Goal: Transaction & Acquisition: Purchase product/service

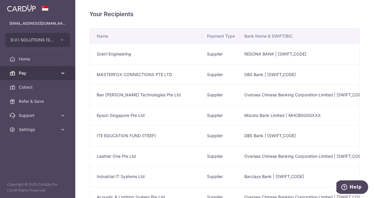
click at [26, 71] on span "Pay" at bounding box center [38, 73] width 39 height 6
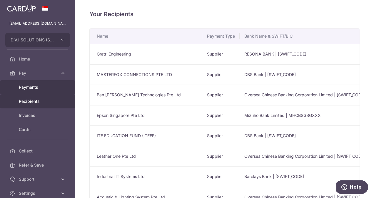
click at [30, 87] on span "Payments" at bounding box center [38, 87] width 39 height 6
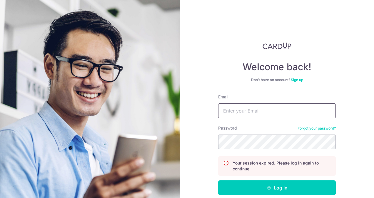
drag, startPoint x: 264, startPoint y: 112, endPoint x: 264, endPoint y: 116, distance: 3.8
click at [264, 112] on input "Email" at bounding box center [277, 111] width 118 height 15
type input "[EMAIL_ADDRESS][DOMAIN_NAME]"
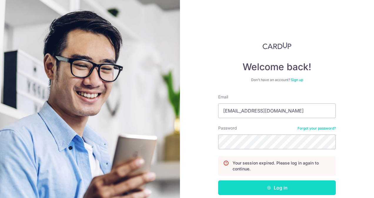
click at [264, 185] on button "Log in" at bounding box center [277, 188] width 118 height 15
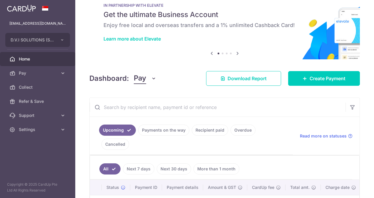
scroll to position [29, 0]
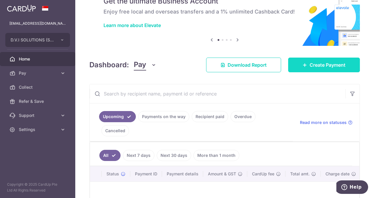
click at [319, 71] on link "Create Payment" at bounding box center [325, 65] width 72 height 15
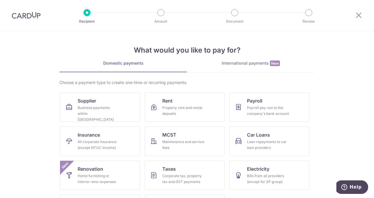
click at [252, 60] on div "What would you like to pay for? Domestic payments International payments New Ch…" at bounding box center [187, 130] width 256 height 198
click at [239, 62] on div "International payments New" at bounding box center [251, 63] width 128 height 6
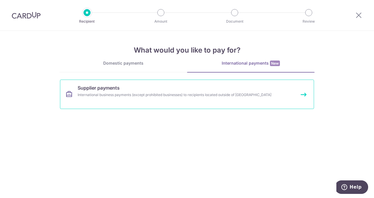
click at [179, 93] on div "International business payments (except prohibited businesses) to recipients lo…" at bounding box center [179, 95] width 203 height 6
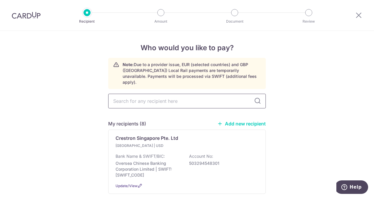
click at [175, 98] on input "text" at bounding box center [187, 101] width 158 height 15
type input "i"
type input "biamp"
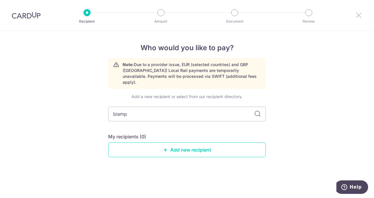
click at [359, 16] on icon at bounding box center [359, 14] width 7 height 7
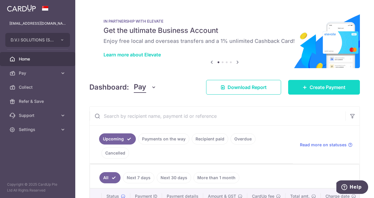
click at [319, 91] on link "Create Payment" at bounding box center [325, 87] width 72 height 15
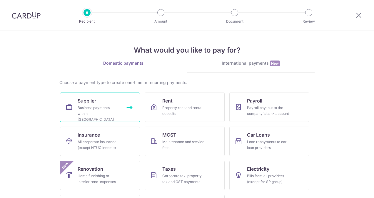
click at [88, 109] on div "Business payments within Singapore" at bounding box center [99, 114] width 42 height 18
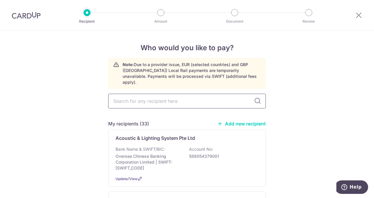
click at [170, 100] on input "text" at bounding box center [187, 101] width 158 height 15
type input "biamp"
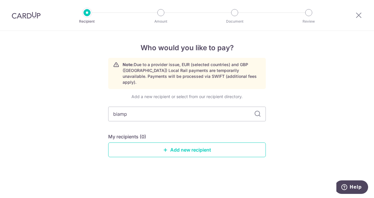
click at [39, 117] on div "Who would you like to pay? Note: Due to a provider issue, EUR (selected countri…" at bounding box center [187, 115] width 374 height 168
drag, startPoint x: 319, startPoint y: 103, endPoint x: 330, endPoint y: 62, distance: 43.4
click at [319, 103] on div "Who would you like to pay? Note: Due to a provider issue, EUR (selected countri…" at bounding box center [187, 115] width 374 height 168
click at [359, 15] on icon at bounding box center [359, 14] width 7 height 7
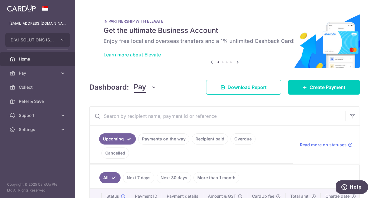
click at [202, 137] on link "Recipient paid" at bounding box center [210, 139] width 37 height 11
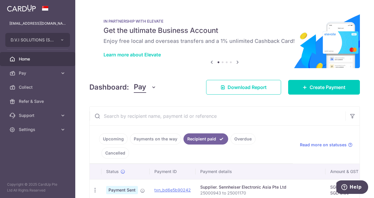
click at [174, 118] on input "text" at bounding box center [218, 116] width 256 height 19
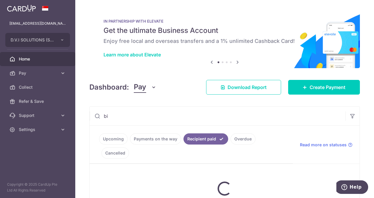
type input "b"
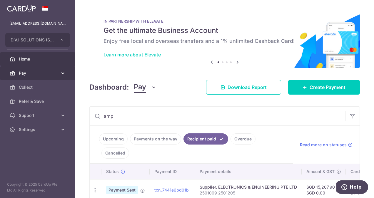
type input "amp"
click at [24, 71] on span "Pay" at bounding box center [38, 73] width 39 height 6
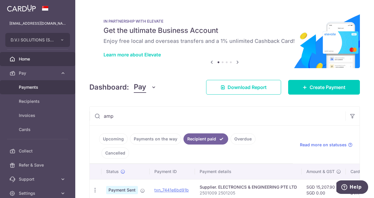
click at [24, 85] on span "Payments" at bounding box center [38, 87] width 39 height 6
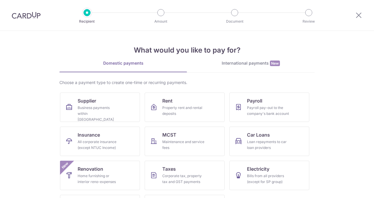
click at [240, 64] on div "International payments New" at bounding box center [251, 63] width 128 height 6
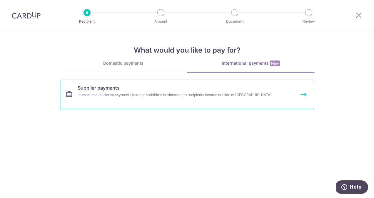
click at [130, 88] on link "Supplier payments International business payments (except prohibited businesses…" at bounding box center [187, 94] width 254 height 29
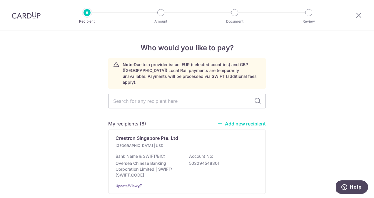
click at [237, 121] on link "Add new recipient" at bounding box center [242, 124] width 49 height 6
select select
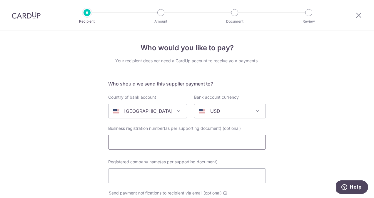
drag, startPoint x: 163, startPoint y: 144, endPoint x: 172, endPoint y: 142, distance: 9.3
click at [163, 144] on input "text" at bounding box center [187, 142] width 158 height 15
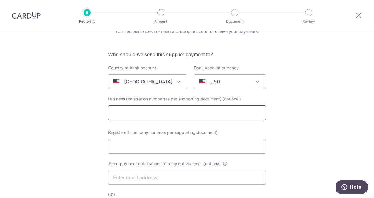
scroll to position [59, 0]
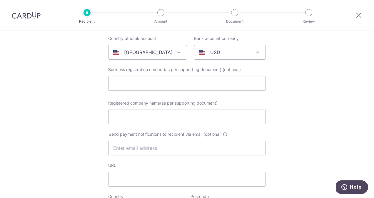
click at [124, 84] on input "text" at bounding box center [187, 83] width 158 height 15
click at [117, 81] on input "text" at bounding box center [187, 83] width 158 height 15
paste input "Biamp Systems, LLC"
type input "Biamp Systems, LLC"
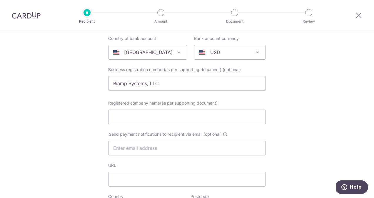
click at [155, 115] on input "Registered company name(as per supporting document)" at bounding box center [187, 117] width 158 height 15
paste input "Biamp Systems, LLC"
type input "Biamp Systems, LLC"
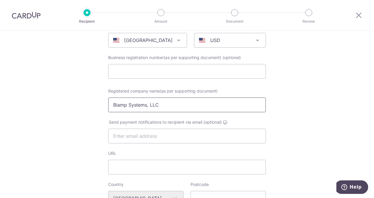
scroll to position [88, 0]
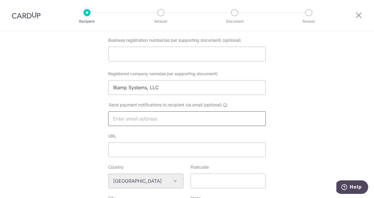
click at [143, 126] on input "text" at bounding box center [187, 119] width 158 height 15
paste input "[DOMAIN_NAME]"
type input "[DOMAIN_NAME]"
click at [69, 136] on div "Who would you like to pay? Your recipient does not need a CardUp account to rec…" at bounding box center [187, 193] width 374 height 500
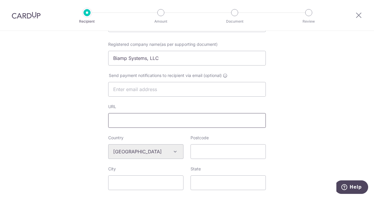
click at [163, 118] on input "URL" at bounding box center [187, 120] width 158 height 15
paste input "[DOMAIN_NAME]"
type input "[DOMAIN_NAME]"
click at [65, 110] on div "Who would you like to pay? Your recipient does not need a CardUp account to rec…" at bounding box center [187, 163] width 374 height 500
click at [133, 89] on input "text" at bounding box center [187, 89] width 158 height 15
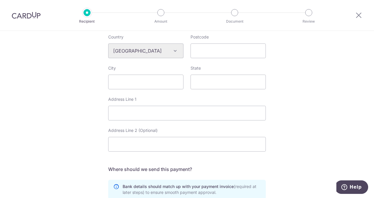
scroll to position [206, 0]
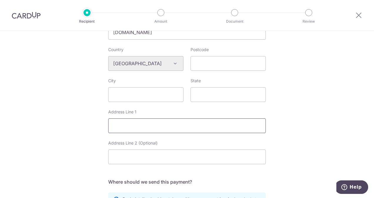
drag, startPoint x: 136, startPoint y: 126, endPoint x: 151, endPoint y: 119, distance: 17.0
click at [136, 126] on input "Address Line 1" at bounding box center [187, 126] width 158 height 15
paste input "MSC 7581, PO Box 415000"
type input "MSC 7581, PO Box 415000"
click at [143, 156] on input "Address Line 2 (Optional)" at bounding box center [187, 157] width 158 height 15
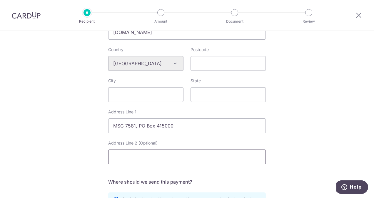
paste input "[GEOGRAPHIC_DATA], [GEOGRAPHIC_DATA] 37241-7581"
type input "[GEOGRAPHIC_DATA], [GEOGRAPHIC_DATA] 37241-7581"
click at [73, 154] on div "Who would you like to pay? Your recipient does not need a CardUp account to rec…" at bounding box center [187, 75] width 374 height 500
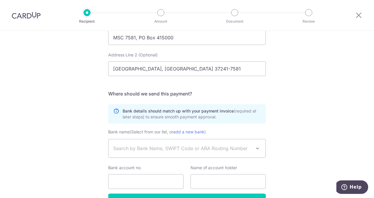
scroll to position [332, 0]
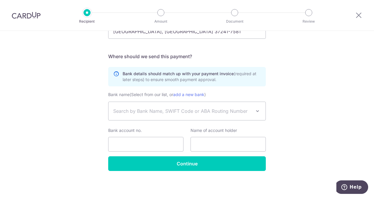
click at [146, 109] on span "Search by Bank Name, SWIFT Code or ABA Routing Number" at bounding box center [182, 111] width 138 height 7
click at [146, 111] on span "Search by Bank Name, SWIFT Code or ABA Routing Number" at bounding box center [182, 111] width 138 height 7
click at [146, 116] on span "Search by Bank Name, SWIFT Code or ABA Routing Number" at bounding box center [187, 111] width 157 height 18
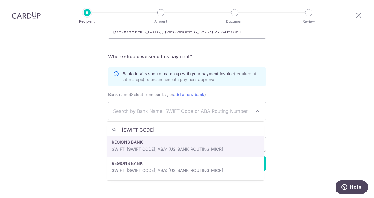
type input "UPNBUS44"
drag, startPoint x: 211, startPoint y: 148, endPoint x: 175, endPoint y: 137, distance: 37.4
select select "932"
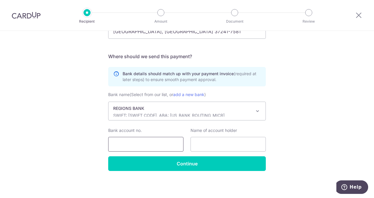
click at [157, 143] on input "Bank account no." at bounding box center [145, 144] width 75 height 15
paste input "0242982014"
type input "0242982014"
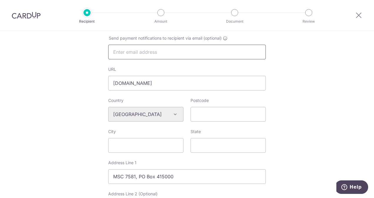
scroll to position [67, 0]
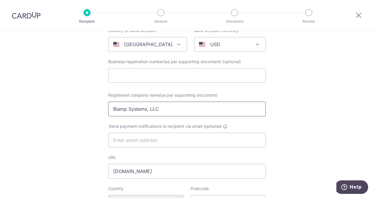
drag, startPoint x: 168, startPoint y: 111, endPoint x: 55, endPoint y: 106, distance: 113.4
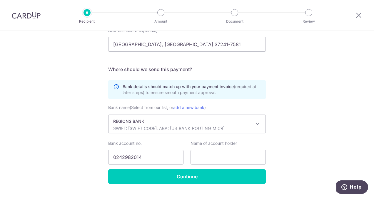
scroll to position [332, 0]
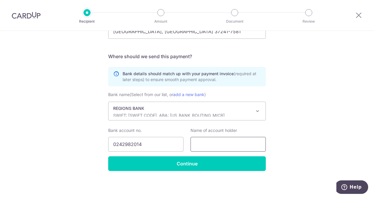
drag, startPoint x: 210, startPoint y: 146, endPoint x: 207, endPoint y: 144, distance: 3.7
click at [210, 146] on input "text" at bounding box center [228, 144] width 75 height 15
paste input "Biamp Systems, LLC"
type input "Biamp Systems, LLC"
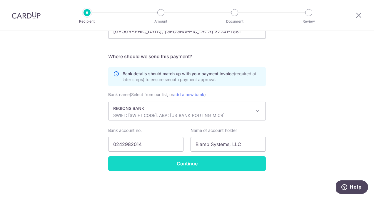
click at [173, 165] on input "Continue" at bounding box center [187, 164] width 158 height 15
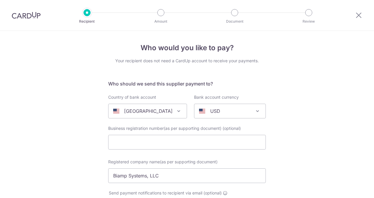
select select "932"
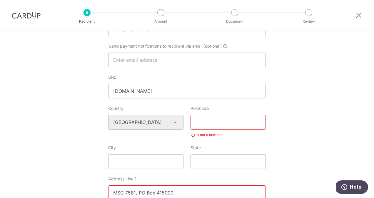
click at [224, 123] on input "Postcode" at bounding box center [228, 122] width 75 height 15
click at [209, 125] on input "Postcode" at bounding box center [228, 122] width 75 height 15
paste input "37241-75"
click at [295, 101] on div "Who would you like to pay? Your recipient does not need a CardUp account to rec…" at bounding box center [187, 142] width 374 height 516
drag, startPoint x: 227, startPoint y: 120, endPoint x: 122, endPoint y: 128, distance: 105.1
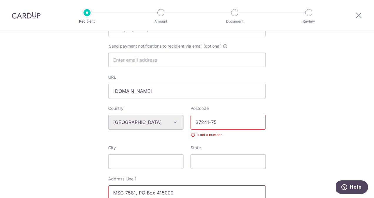
click at [122, 128] on div "Country Algeria Andorra Angola Anguilla Argentina Armenia Aruba Australia Austr…" at bounding box center [187, 125] width 165 height 39
click at [231, 122] on input "37241-75" at bounding box center [228, 122] width 75 height 15
click at [231, 121] on input "37241-75" at bounding box center [228, 122] width 75 height 15
click at [210, 122] on input "37241-75" at bounding box center [228, 122] width 75 height 15
type input "3"
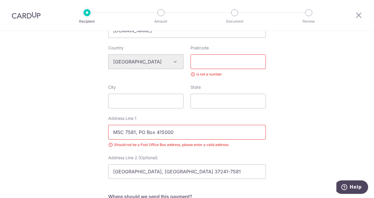
scroll to position [206, 0]
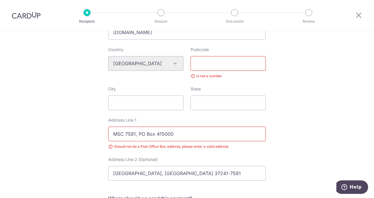
click at [208, 137] on input "MSC 7581, PO Box 415000" at bounding box center [187, 134] width 158 height 15
click at [290, 129] on div "Who would you like to pay? Your recipient does not need a CardUp account to rec…" at bounding box center [187, 83] width 374 height 516
drag, startPoint x: 158, startPoint y: 133, endPoint x: 13, endPoint y: 126, distance: 145.9
click at [6, 126] on div "Who would you like to pay? Your recipient does not need a CardUp account to rec…" at bounding box center [187, 83] width 374 height 516
paste input "9300 SW Gemini Drive"
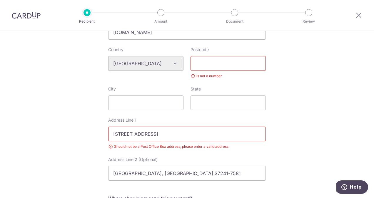
scroll to position [236, 0]
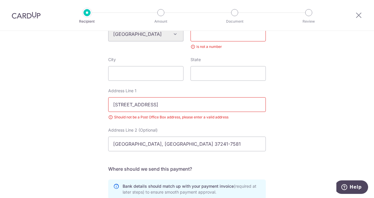
type input "9300 SW Gemini Drive"
drag, startPoint x: 180, startPoint y: 147, endPoint x: 46, endPoint y: 131, distance: 134.9
click at [42, 132] on div "Who would you like to pay? Your recipient does not need a CardUp account to rec…" at bounding box center [187, 53] width 374 height 516
paste input "Beaverton, OR 97008"
type input "Beaverton, OR 97008"
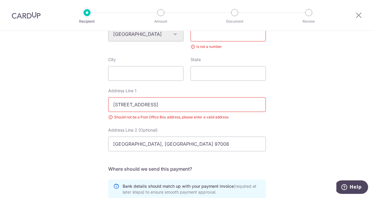
click at [208, 38] on input "Postcode" at bounding box center [228, 34] width 75 height 15
paste input "97008"
type input "97008"
drag, startPoint x: 328, startPoint y: 111, endPoint x: 326, endPoint y: 108, distance: 4.1
click at [327, 111] on div "Who would you like to pay? Your recipient does not need a CardUp account to rec…" at bounding box center [187, 53] width 374 height 516
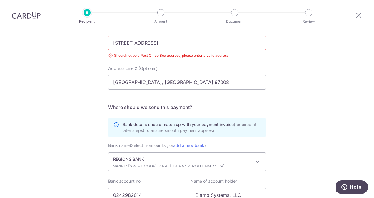
scroll to position [348, 0]
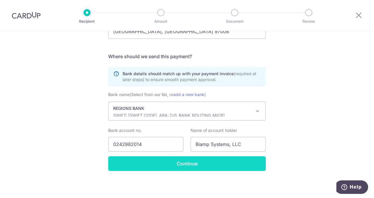
click at [156, 161] on input "Continue" at bounding box center [187, 164] width 158 height 15
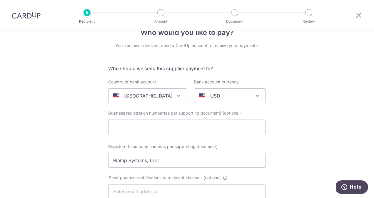
scroll to position [0, 0]
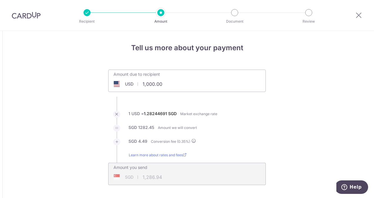
click at [168, 80] on input "1,000.00" at bounding box center [154, 84] width 91 height 14
drag, startPoint x: 171, startPoint y: 85, endPoint x: 64, endPoint y: 82, distance: 107.2
type input "35,210.94"
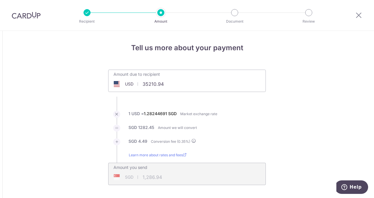
type input "45,313.31"
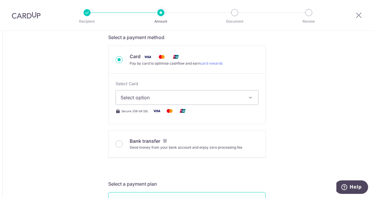
scroll to position [177, 0]
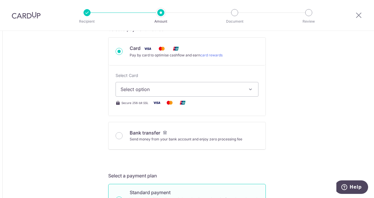
click at [154, 91] on span "Select option" at bounding box center [182, 89] width 122 height 7
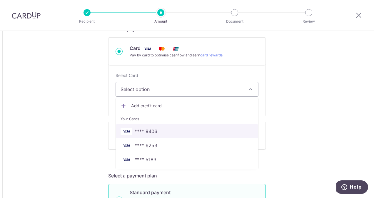
drag, startPoint x: 157, startPoint y: 132, endPoint x: 80, endPoint y: 127, distance: 76.7
click at [157, 132] on span "**** 9406" at bounding box center [187, 131] width 133 height 7
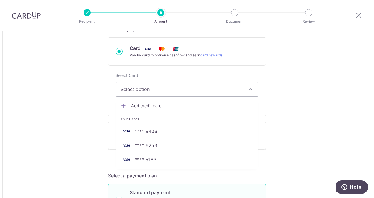
type input "35,210.94"
type input "45,312.98"
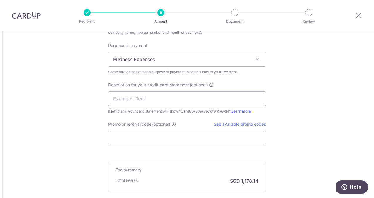
scroll to position [618, 0]
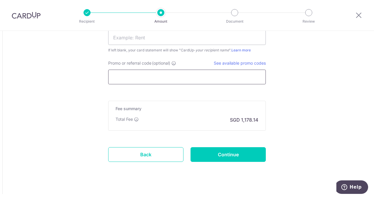
click at [148, 81] on input "Promo or referral code (optional)" at bounding box center [187, 77] width 158 height 15
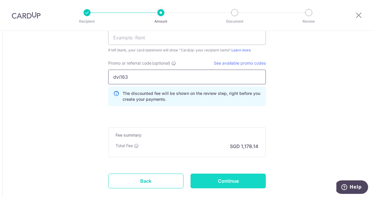
type input "dvi163"
click at [226, 178] on input "Continue" at bounding box center [228, 181] width 75 height 15
type input "Create Schedule"
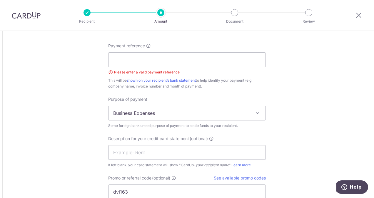
scroll to position [490, 0]
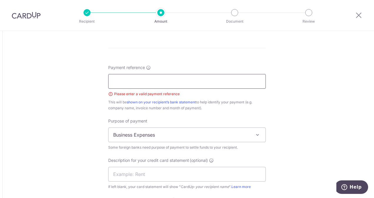
click at [145, 81] on input "Payment reference" at bounding box center [187, 81] width 158 height 15
drag, startPoint x: 165, startPoint y: 77, endPoint x: 159, endPoint y: 75, distance: 5.6
click at [165, 77] on input "Payment reference" at bounding box center [187, 81] width 158 height 15
paste input "CI010496300"
click at [191, 74] on input "CI010496300 to" at bounding box center [187, 81] width 158 height 15
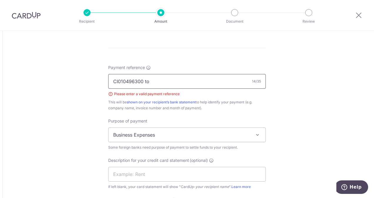
paste input "CI010497315"
type input "CI010496300 to CI010497315"
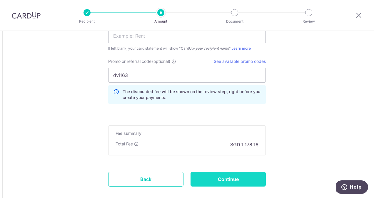
scroll to position [659, 0]
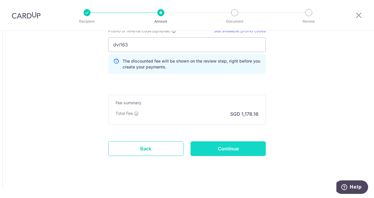
click at [231, 142] on input "Continue" at bounding box center [228, 149] width 75 height 15
type input "Create Schedule"
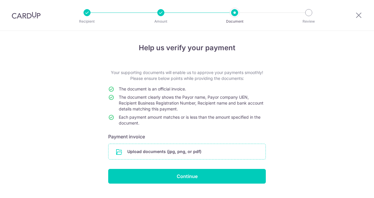
click at [150, 154] on input "file" at bounding box center [187, 151] width 157 height 15
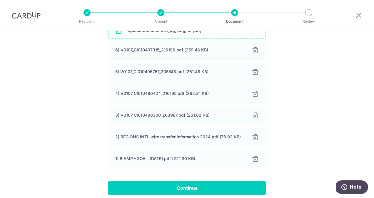
scroll to position [146, 0]
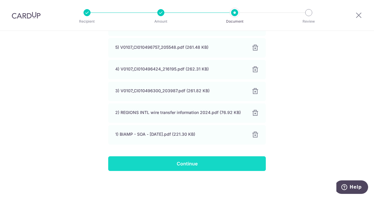
click at [216, 162] on input "Continue" at bounding box center [187, 164] width 158 height 15
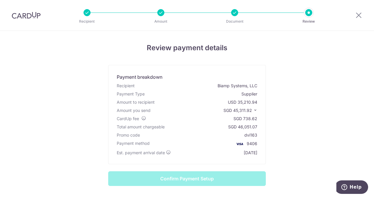
click at [248, 127] on div "SGD 46,051.07" at bounding box center [242, 127] width 29 height 6
copy div "46,051.07"
click at [241, 110] on span "SGD 45,311.92" at bounding box center [238, 110] width 29 height 5
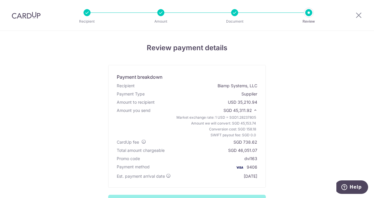
click at [241, 110] on span "SGD 45,311.92" at bounding box center [238, 110] width 29 height 5
copy span "45,311.92"
click at [354, 14] on div at bounding box center [359, 15] width 31 height 31
drag, startPoint x: 357, startPoint y: 15, endPoint x: 217, endPoint y: 36, distance: 141.4
click at [357, 15] on icon at bounding box center [359, 14] width 7 height 7
